Goal: Information Seeking & Learning: Learn about a topic

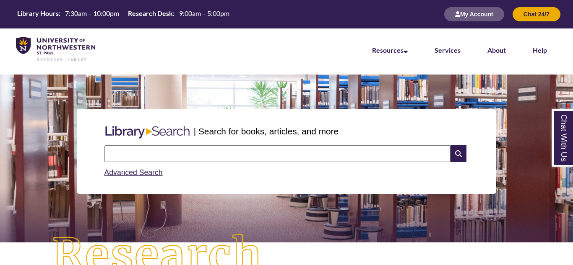
click at [207, 152] on input "text" at bounding box center [277, 154] width 346 height 17
type input "**********"
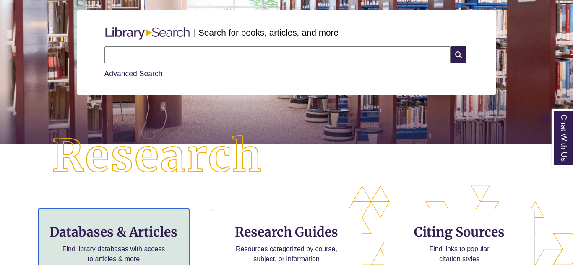
click at [128, 231] on h3 "Databases & Articles" at bounding box center [113, 232] width 137 height 16
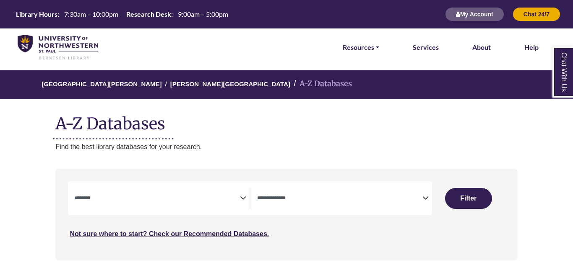
select select "Database Subject Filter"
select select "Database Types Filter"
select select "Database Subject Filter"
select select "Database Types Filter"
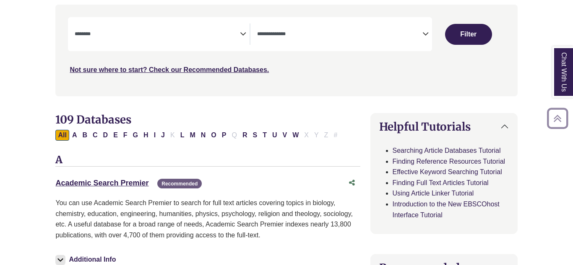
scroll to position [165, 0]
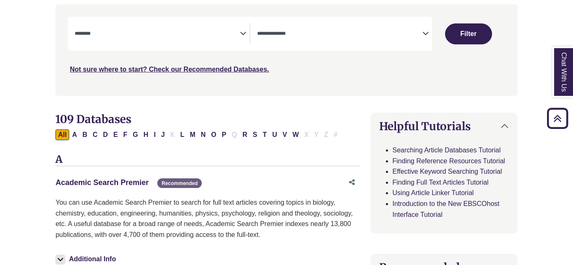
click at [86, 182] on link "Academic Search Premier This link opens in a new window" at bounding box center [101, 183] width 93 height 8
